Goal: Task Accomplishment & Management: Manage account settings

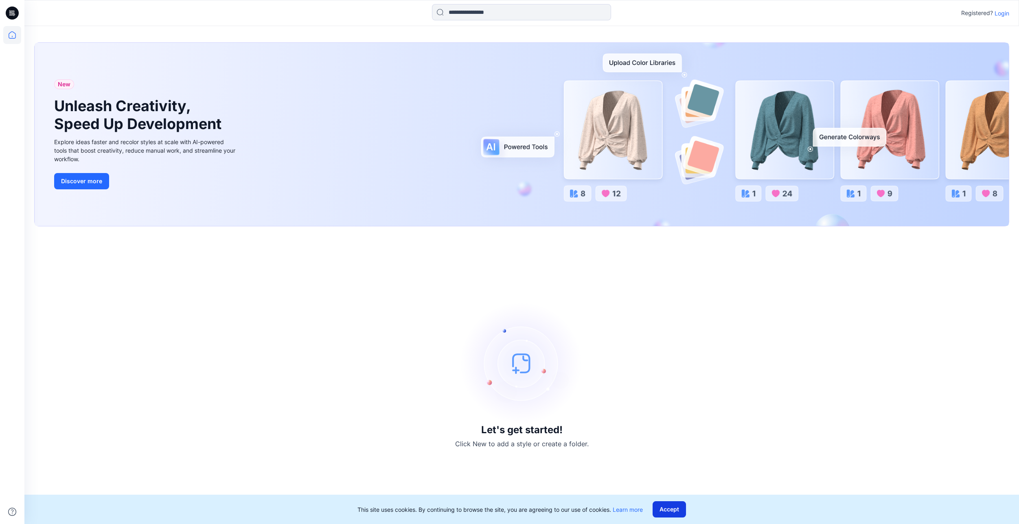
click at [673, 510] on button "Accept" at bounding box center [669, 509] width 33 height 16
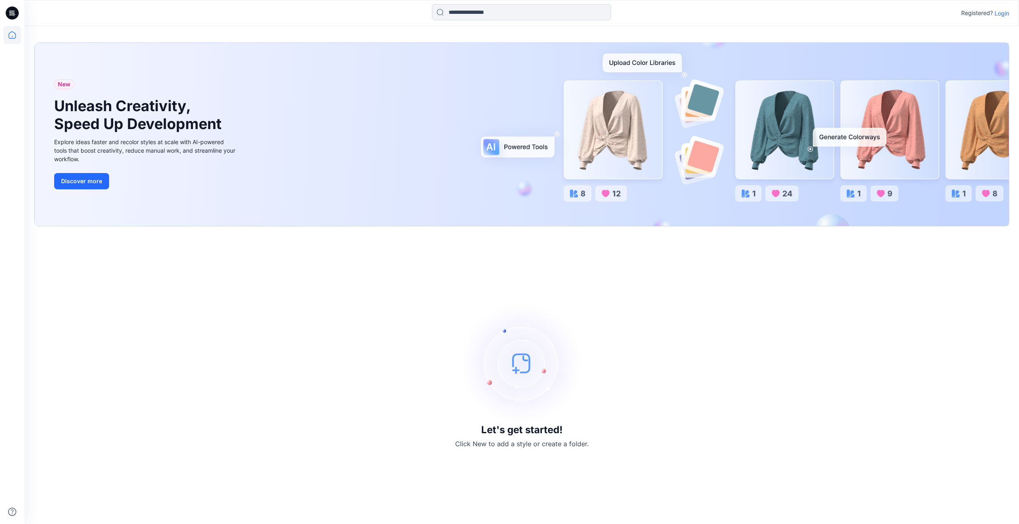
click at [1001, 12] on p "Login" at bounding box center [1002, 13] width 15 height 9
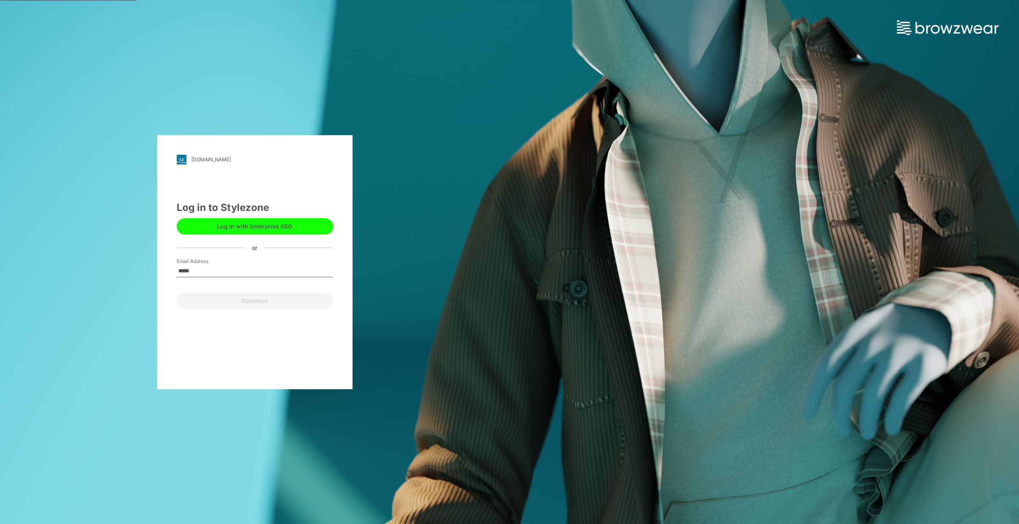
type input "**********"
click at [252, 301] on button "Continue" at bounding box center [255, 301] width 156 height 16
